Goal: Information Seeking & Learning: Learn about a topic

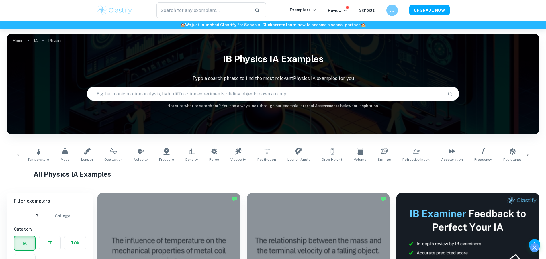
scroll to position [176, 0]
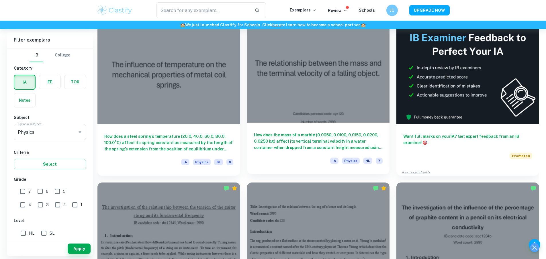
click at [254, 132] on h6 "How does the mass of a marble (0.0050, 0.0100, 0.0150, 0.0200, 0.0250 kg) affec…" at bounding box center [318, 141] width 129 height 19
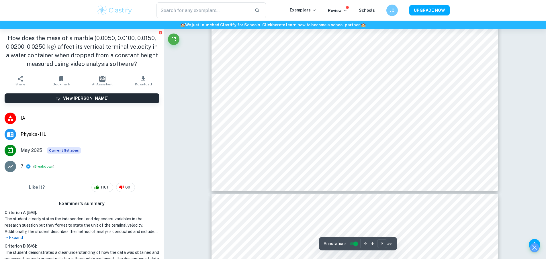
scroll to position [1157, 0]
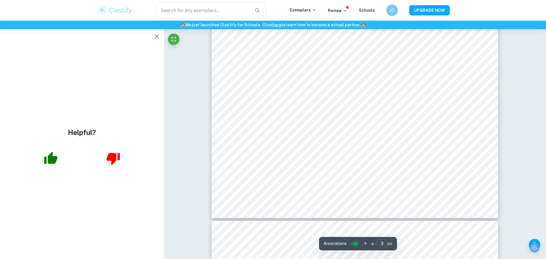
type input "4"
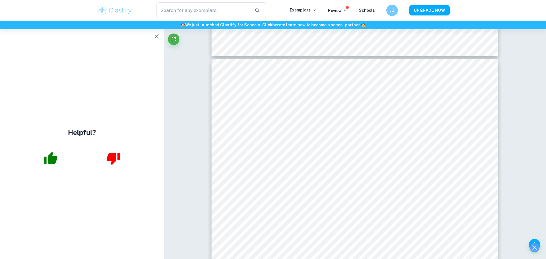
click at [160, 35] on button "button" at bounding box center [156, 36] width 11 height 11
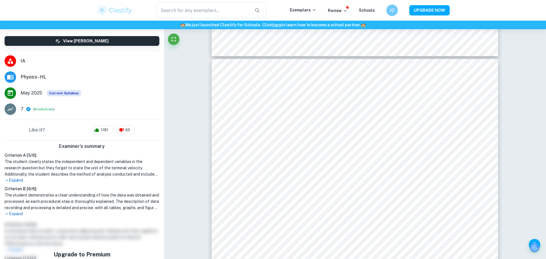
scroll to position [58, 0]
click at [20, 182] on p "Expand" at bounding box center [82, 180] width 155 height 6
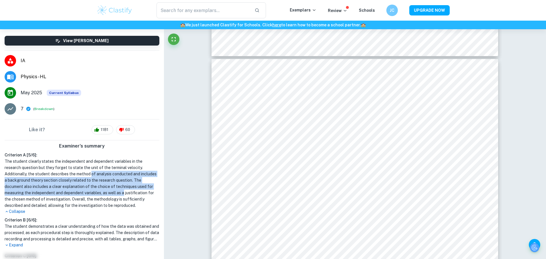
drag, startPoint x: 93, startPoint y: 173, endPoint x: 139, endPoint y: 192, distance: 49.9
click at [139, 192] on h1 "The student clearly states the independent and dependent variables in the resea…" at bounding box center [82, 183] width 155 height 50
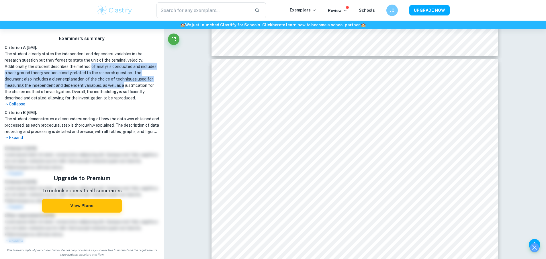
scroll to position [167, 0]
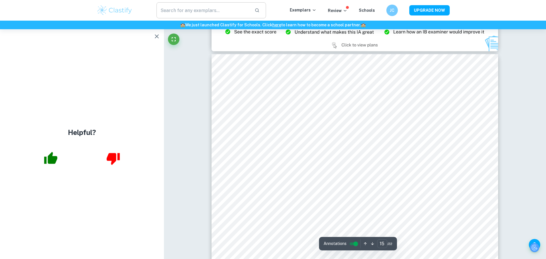
scroll to position [5828, 0]
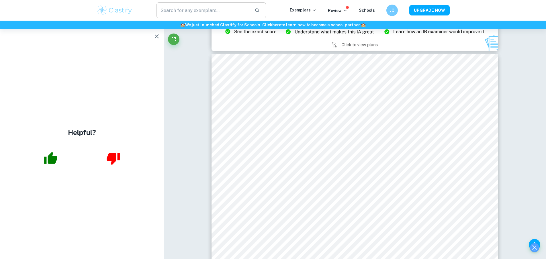
type input "14"
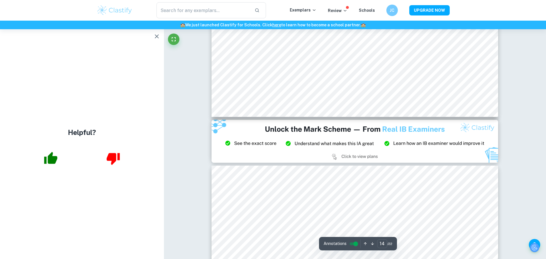
scroll to position [5712, 0]
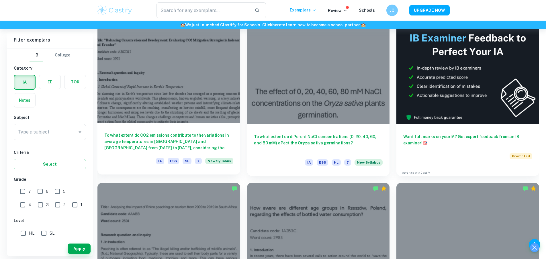
scroll to position [176, 0]
click at [160, 132] on h6 "To what extent do CO2 emissions contribute to the variations in average tempera…" at bounding box center [168, 141] width 129 height 19
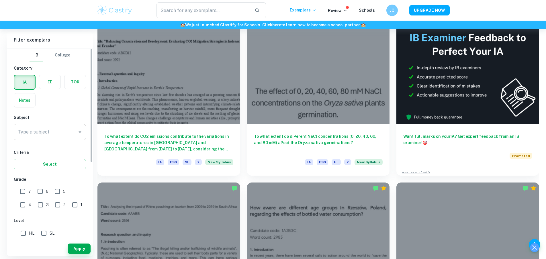
click at [33, 136] on input "Type a subject" at bounding box center [45, 132] width 58 height 11
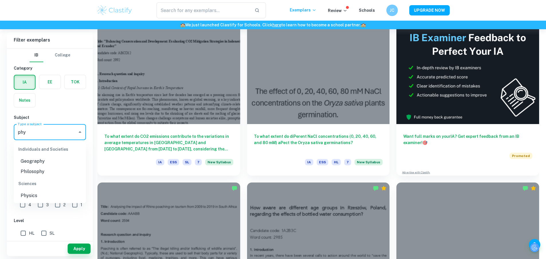
click at [36, 195] on li "Physics" at bounding box center [50, 195] width 72 height 10
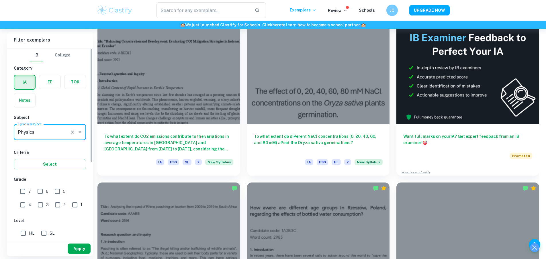
type input "Physics"
click at [79, 254] on button "Apply" at bounding box center [79, 248] width 23 height 10
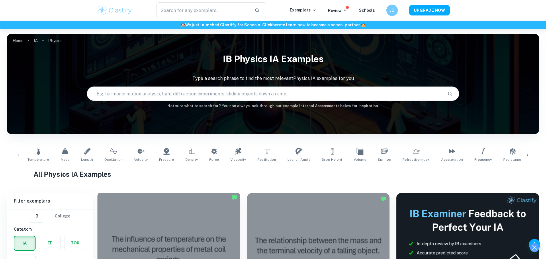
scroll to position [151, 0]
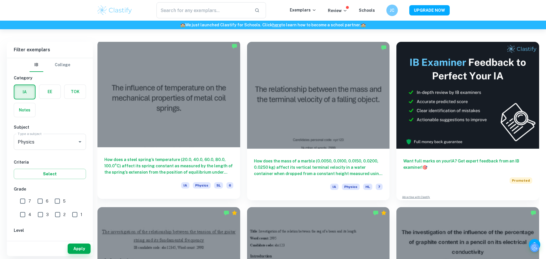
click at [160, 156] on h6 "How does a steel spring’s temperature (20.0, 40.0, 60.0, 80.0, 100.0°C) affect …" at bounding box center [168, 165] width 129 height 19
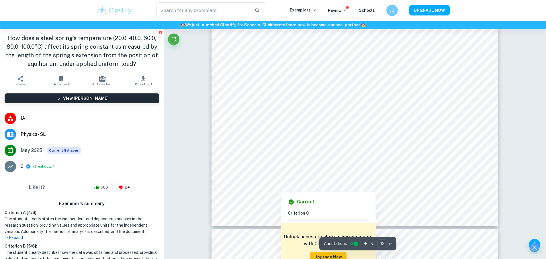
scroll to position [129, 0]
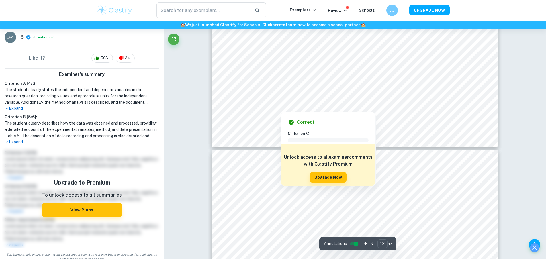
type input "12"
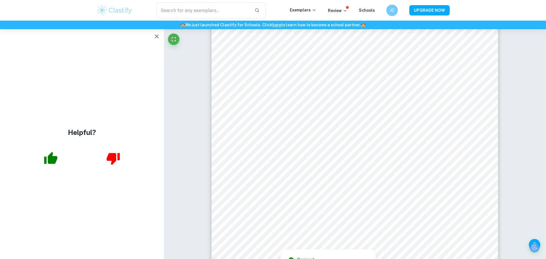
scroll to position [0, 0]
